Goal: Information Seeking & Learning: Learn about a topic

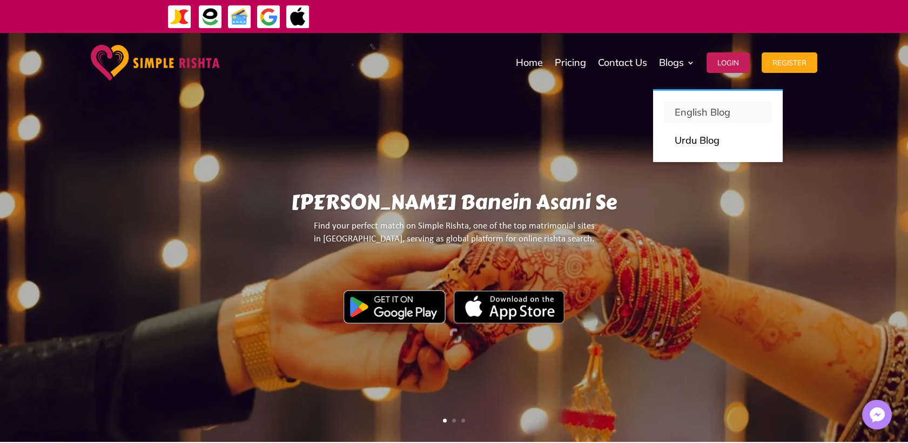
click at [680, 122] on link "English Blog" at bounding box center [718, 113] width 108 height 22
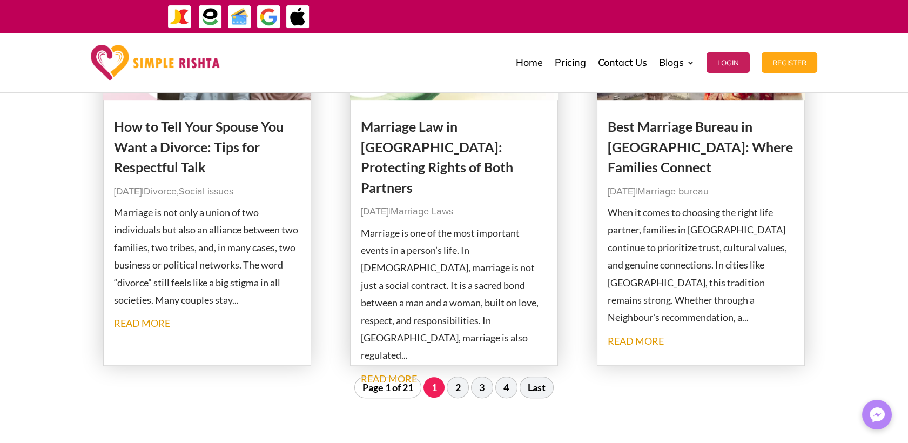
scroll to position [1380, 0]
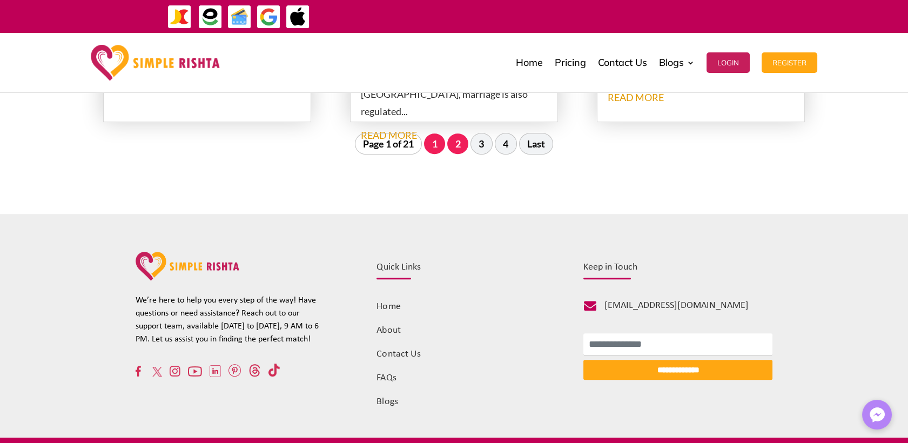
click at [455, 150] on link "2" at bounding box center [457, 143] width 21 height 21
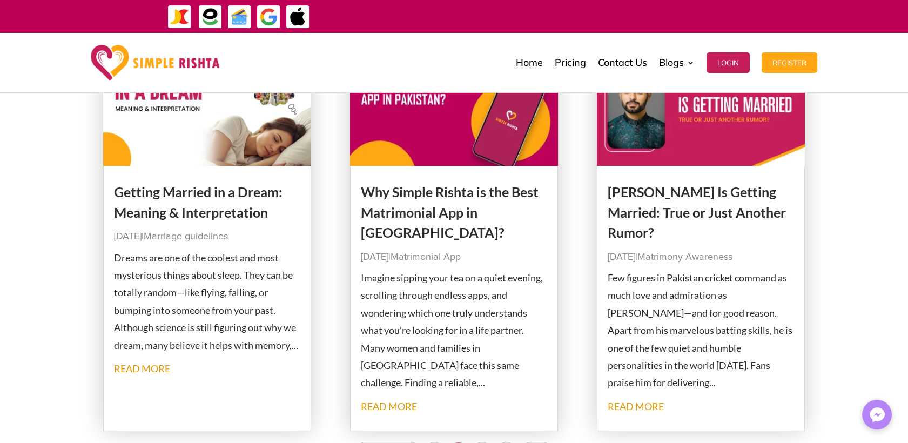
scroll to position [1353, 0]
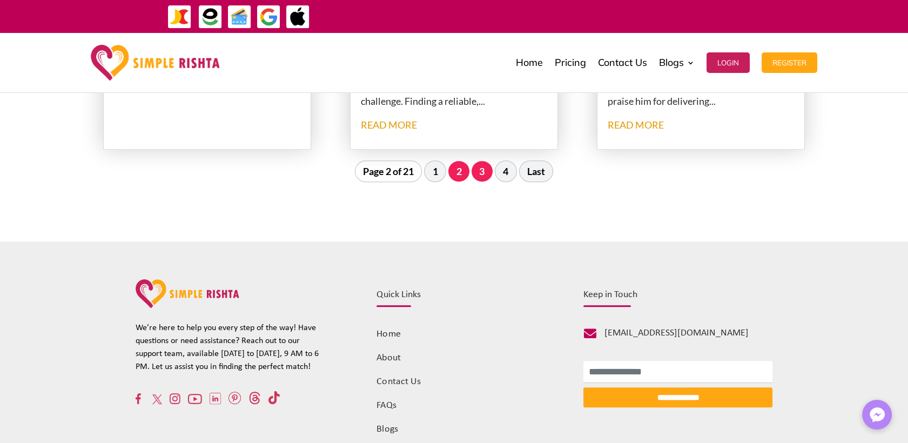
click at [482, 177] on link "3" at bounding box center [482, 171] width 21 height 21
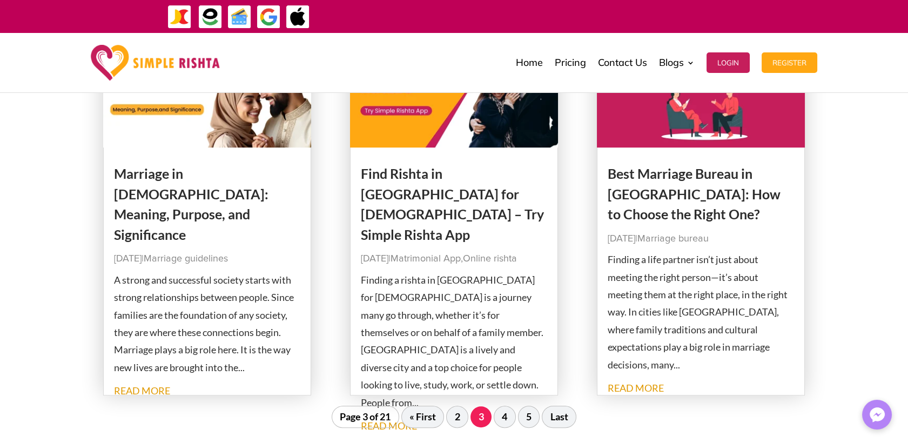
scroll to position [1232, 0]
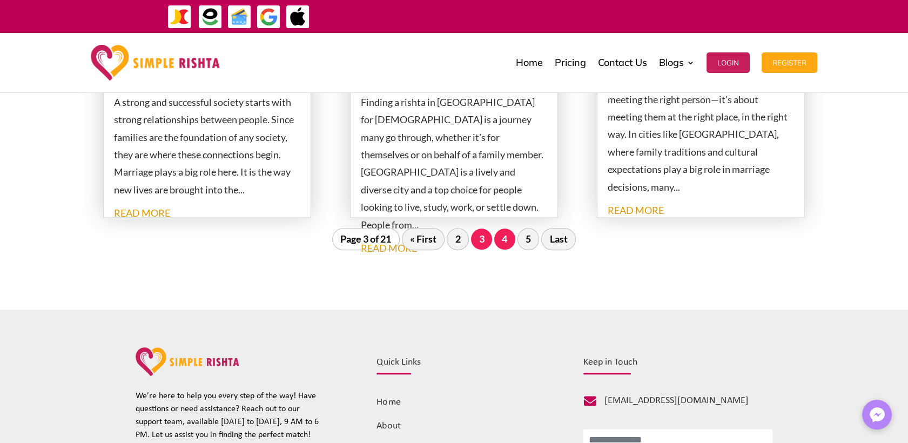
click at [501, 244] on link "4" at bounding box center [504, 238] width 21 height 21
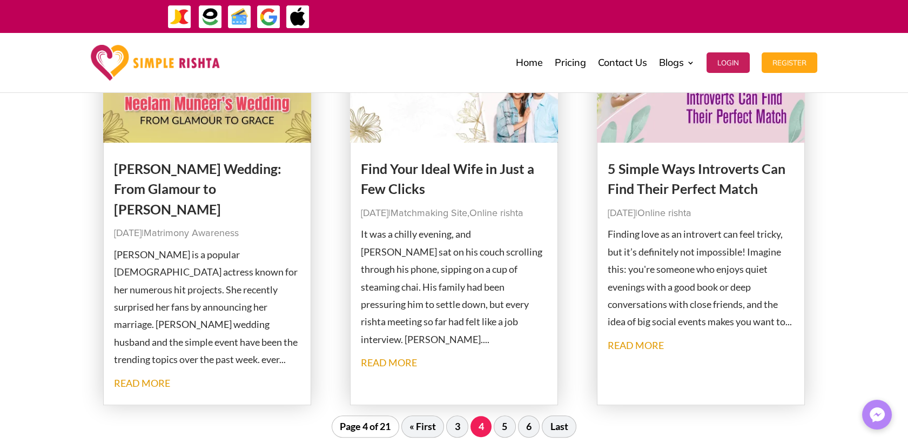
scroll to position [1260, 0]
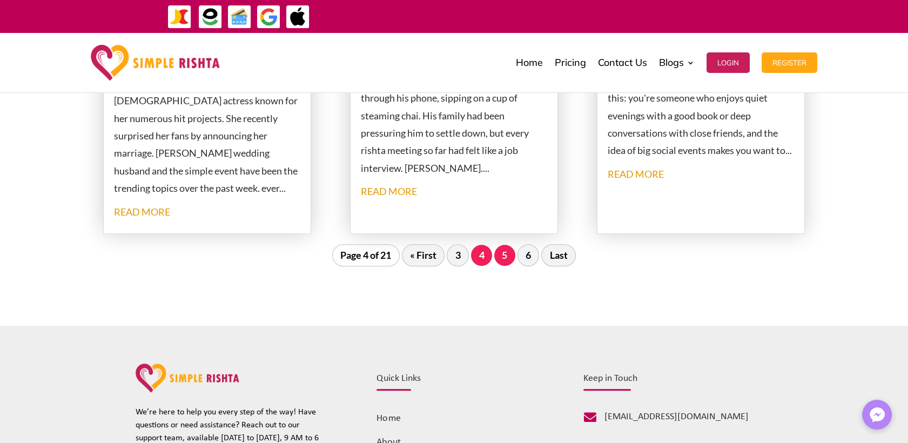
click at [506, 258] on link "5" at bounding box center [504, 255] width 21 height 21
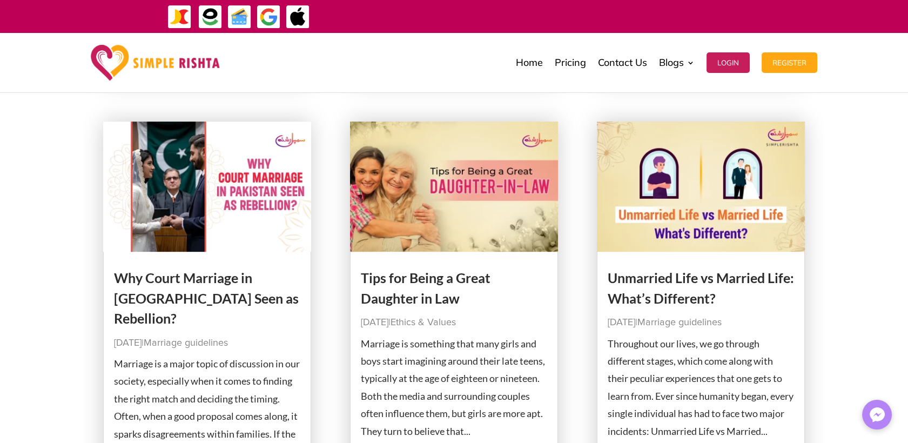
scroll to position [1232, 0]
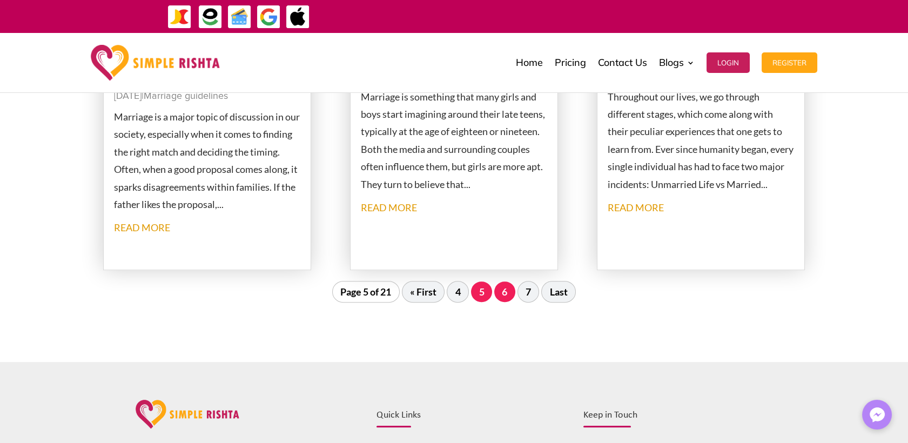
click at [510, 284] on link "6" at bounding box center [504, 291] width 21 height 21
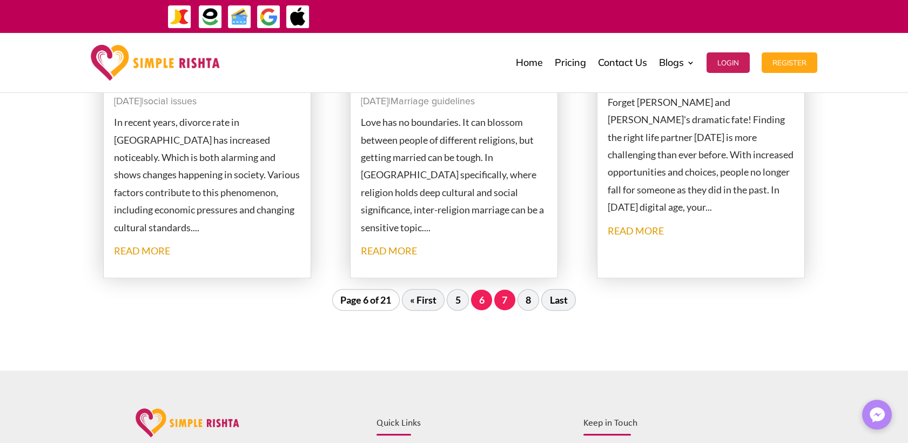
click at [509, 294] on link "7" at bounding box center [504, 300] width 21 height 21
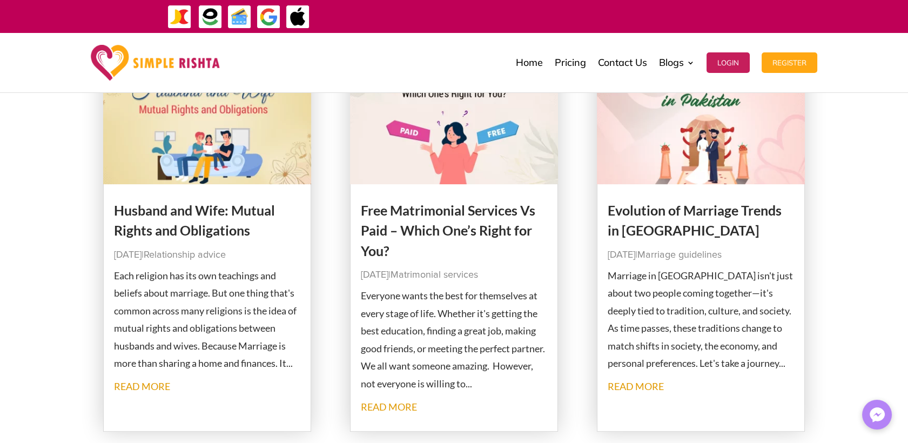
scroll to position [632, 0]
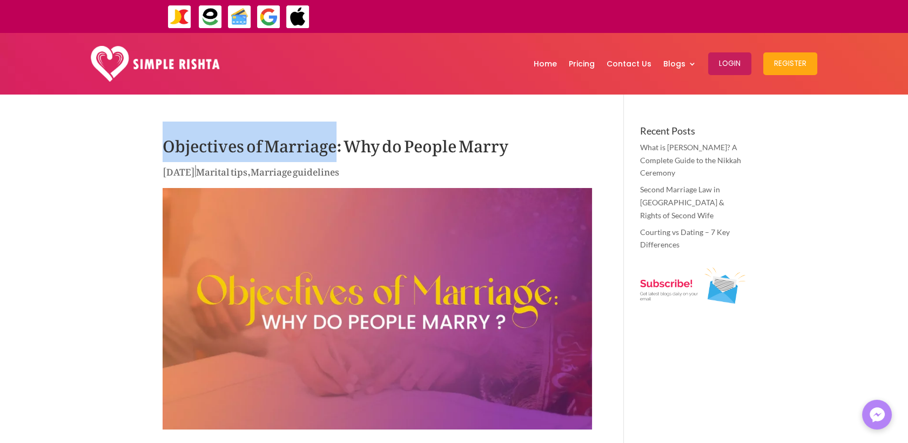
drag, startPoint x: 163, startPoint y: 149, endPoint x: 335, endPoint y: 137, distance: 172.2
click at [335, 137] on h1 "Objectives of Marriage: Why do People Marry" at bounding box center [377, 145] width 429 height 38
copy h1 "Objectives of Marriage"
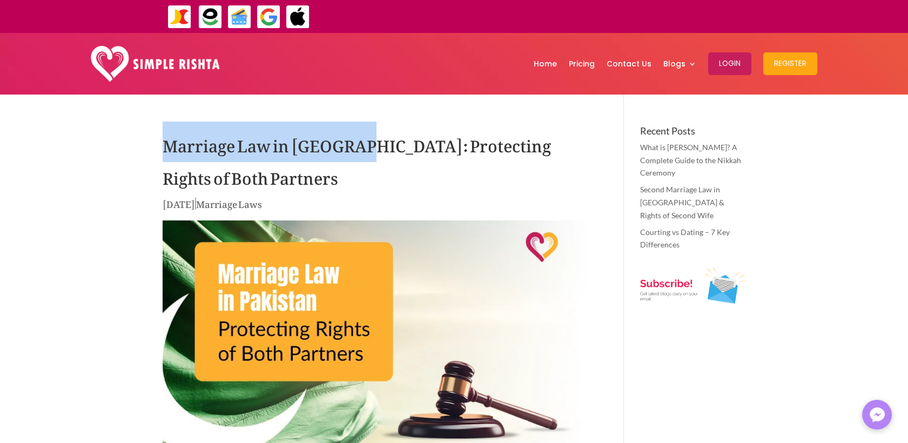
drag, startPoint x: 226, startPoint y: 149, endPoint x: 358, endPoint y: 153, distance: 132.4
click at [358, 153] on h1 "Marriage Law in Pakistan: Protecting Rights of Both Partners" at bounding box center [377, 161] width 429 height 70
copy h1 "Marriage Law in Pakistan"
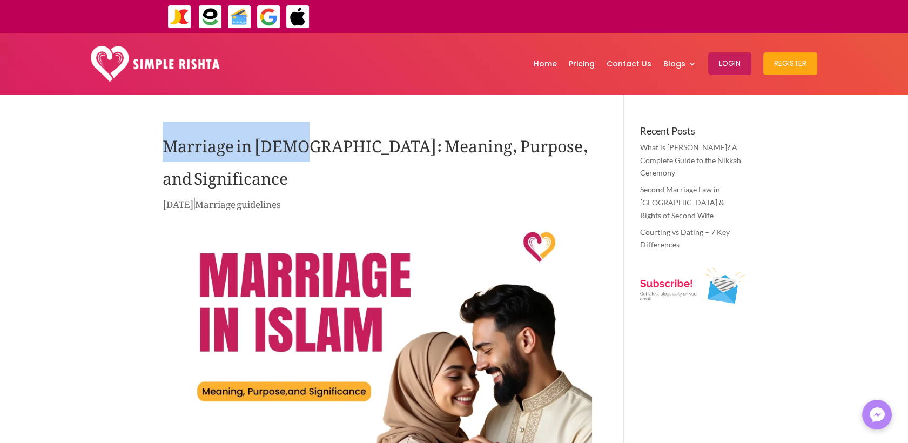
drag, startPoint x: 166, startPoint y: 150, endPoint x: 297, endPoint y: 152, distance: 130.8
click at [297, 152] on h1 "Marriage in [DEMOGRAPHIC_DATA]: Meaning, Purpose, and Significance" at bounding box center [377, 161] width 429 height 70
copy h1 "Marriage in [DEMOGRAPHIC_DATA]"
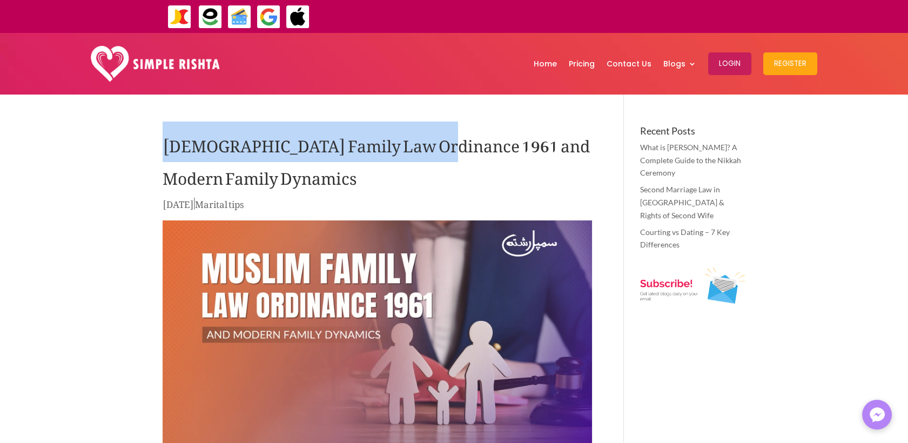
drag, startPoint x: 162, startPoint y: 147, endPoint x: 432, endPoint y: 155, distance: 270.7
copy h1 "Muslim Family Law Ordinance 1961"
